Goal: Book appointment/travel/reservation

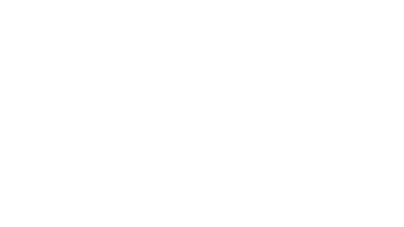
select select "**"
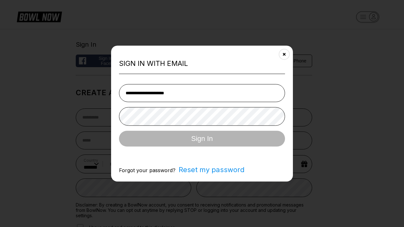
type input "**********"
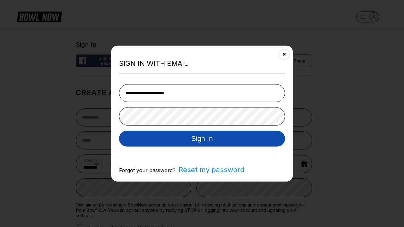
click at [202, 139] on button "Sign In" at bounding box center [202, 139] width 166 height 16
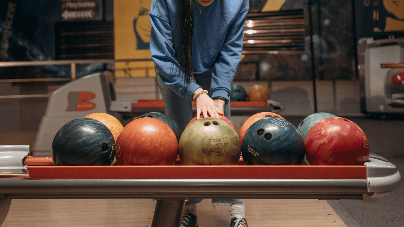
select select "*"
